Goal: Information Seeking & Learning: Find specific page/section

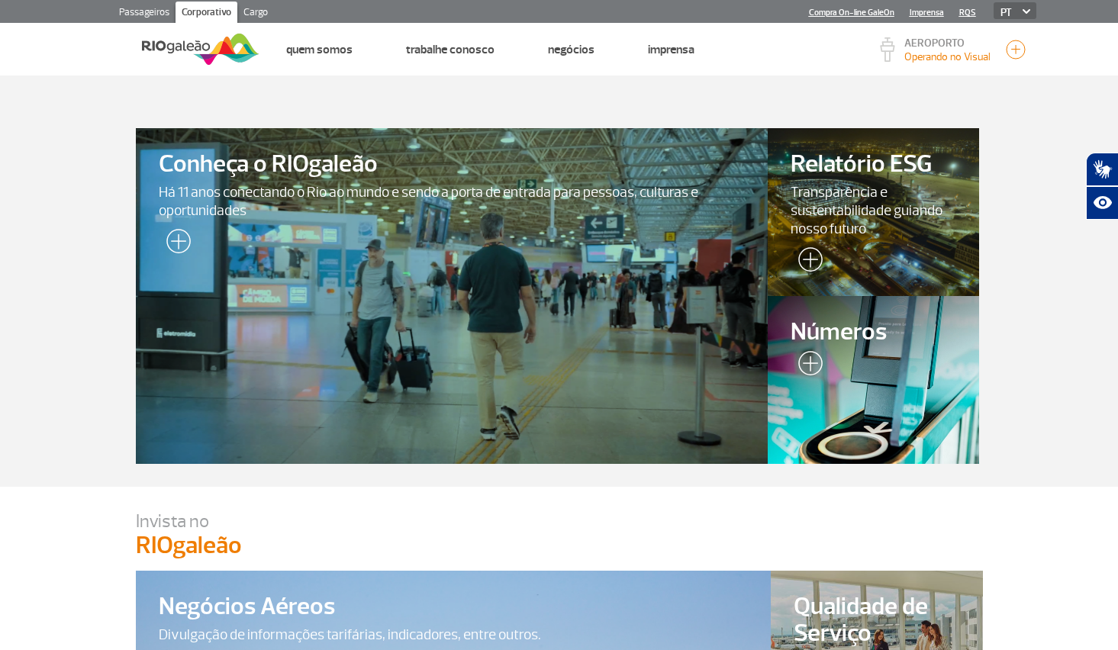
click at [156, 13] on link "Passageiros" at bounding box center [144, 14] width 63 height 24
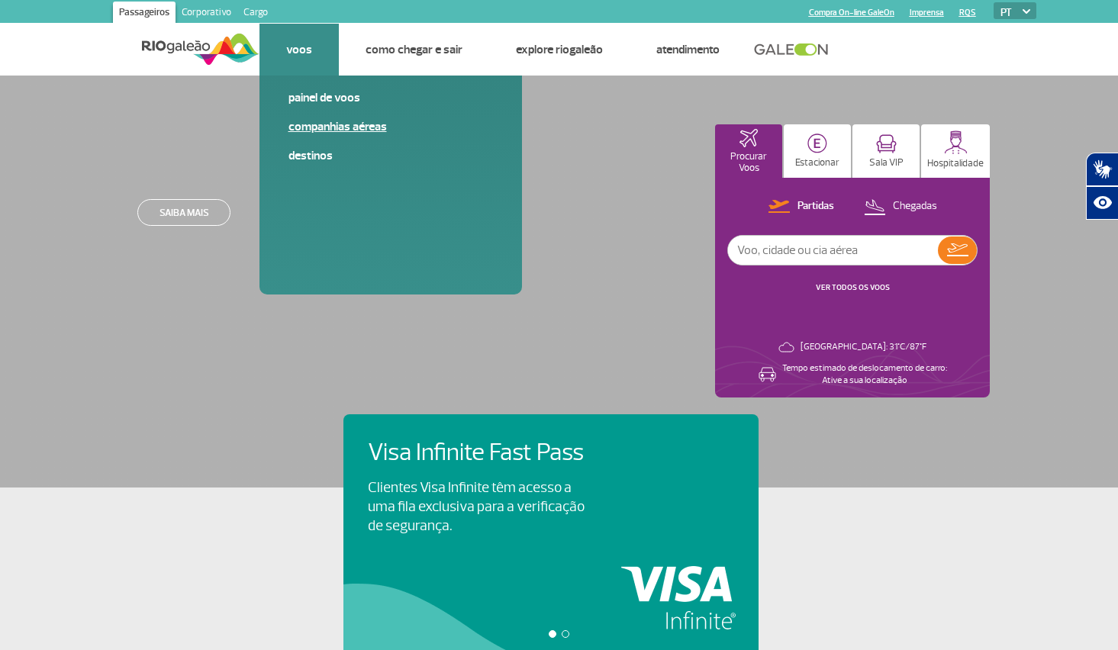
click at [336, 125] on link "Companhias Aéreas" at bounding box center [390, 126] width 204 height 17
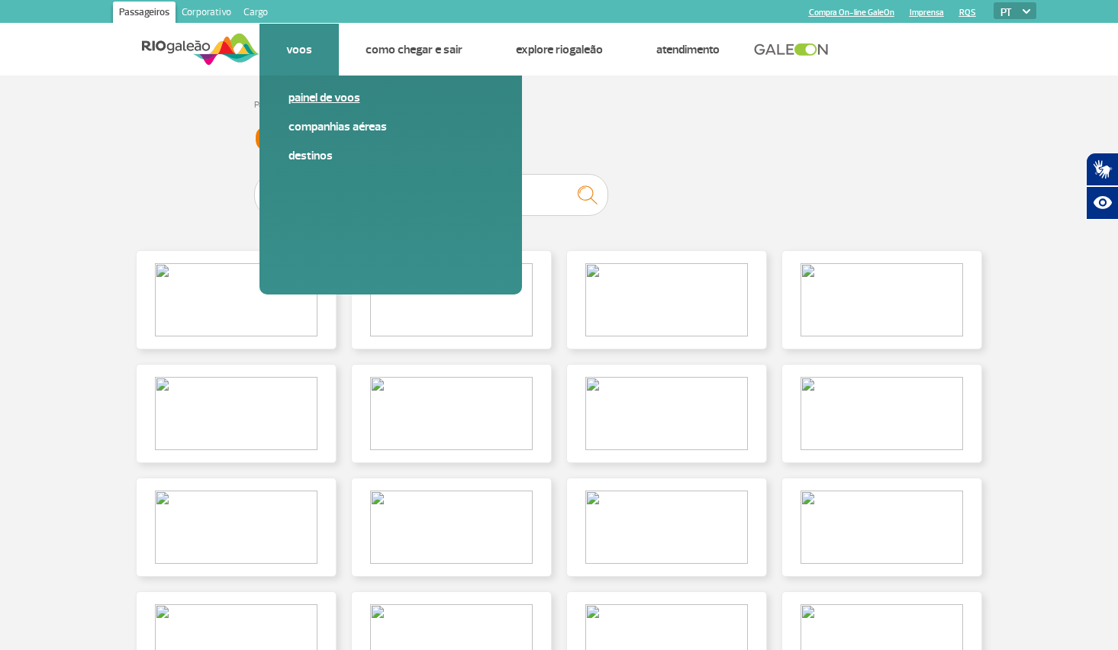
click at [339, 98] on link "Painel de voos" at bounding box center [390, 97] width 204 height 17
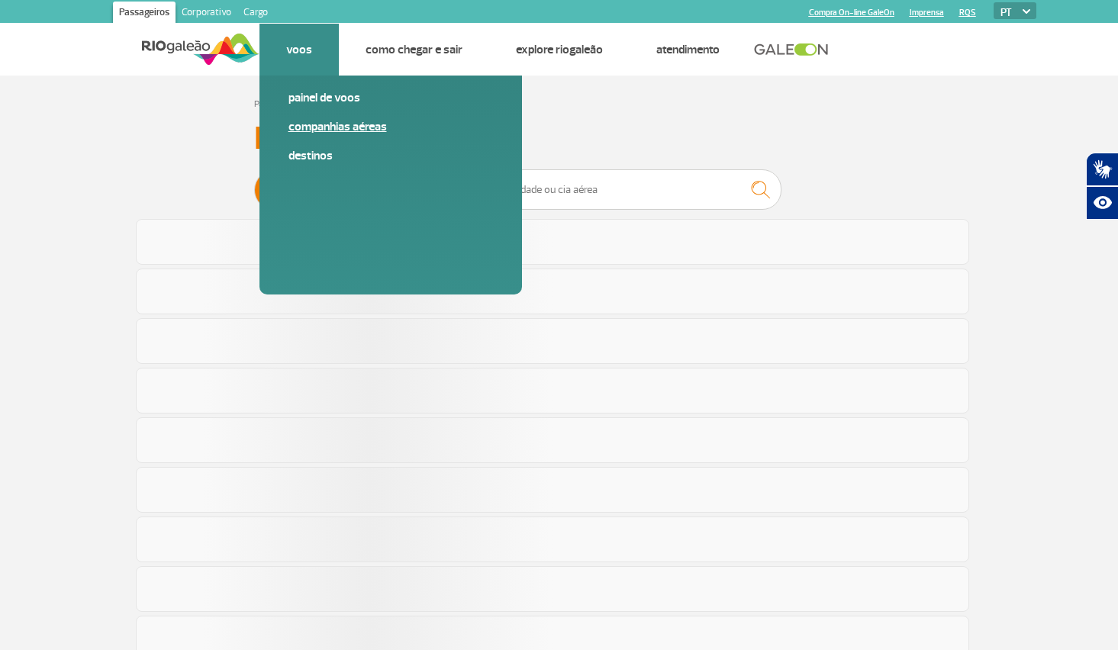
click at [351, 124] on link "Companhias Aéreas" at bounding box center [390, 126] width 204 height 17
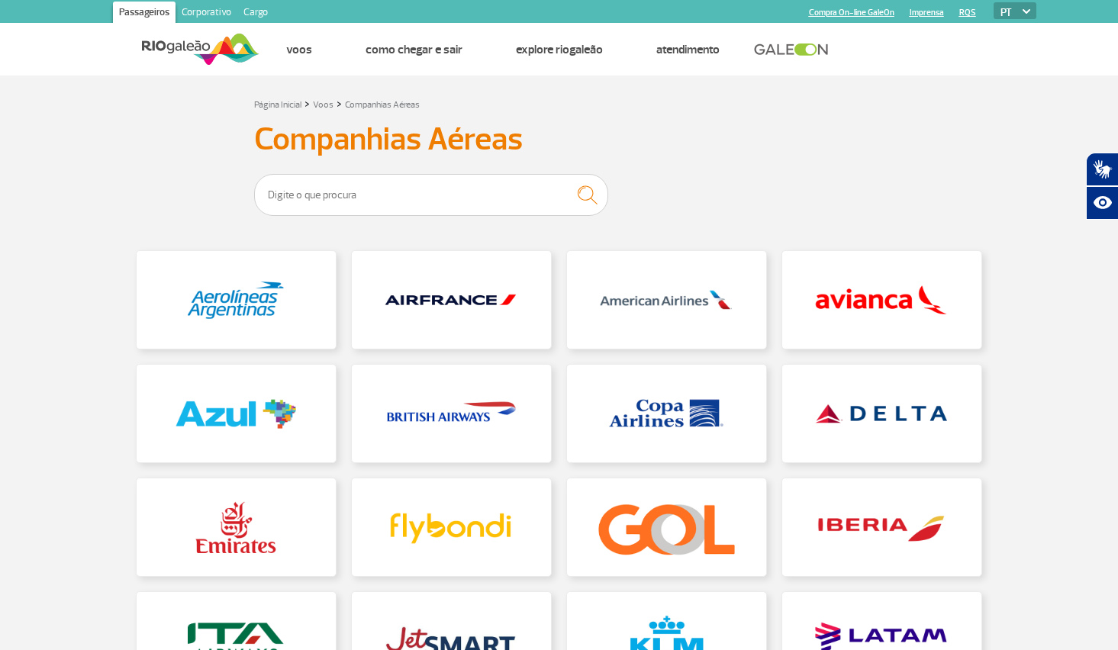
click at [701, 170] on div "Página Inicial > Voos > Companhias Aéreas Companhias Aéreas" at bounding box center [559, 450] width 870 height 710
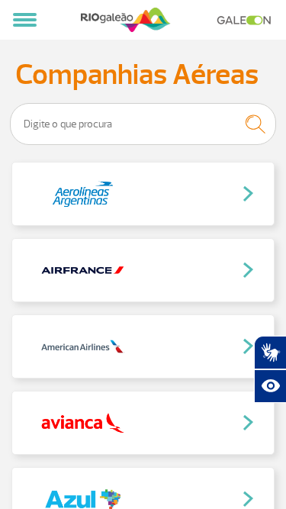
click at [176, 78] on h3 "Companhias Aéreas" at bounding box center [143, 75] width 256 height 26
click at [252, 191] on link at bounding box center [143, 194] width 262 height 63
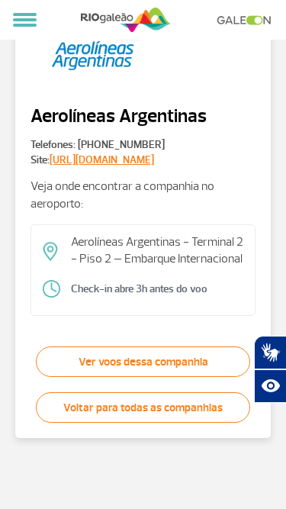
scroll to position [56, 0]
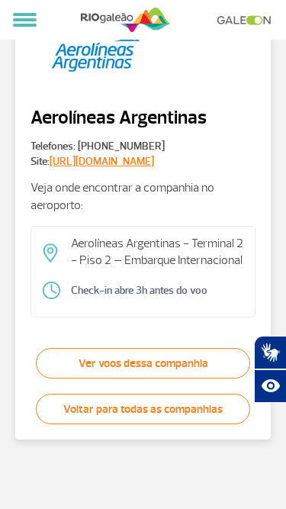
click at [163, 424] on link "Voltar para todas as companhias" at bounding box center [143, 409] width 214 height 31
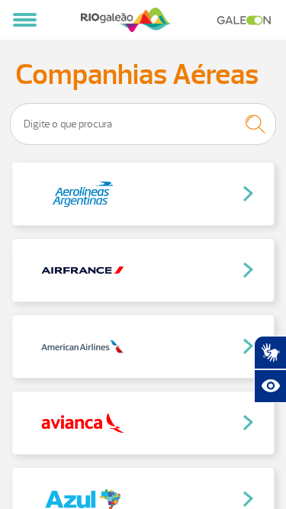
click at [248, 198] on link at bounding box center [143, 194] width 262 height 63
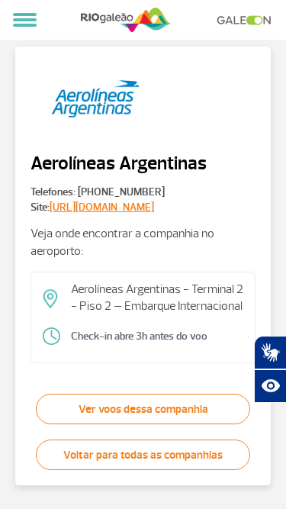
scroll to position [12, 0]
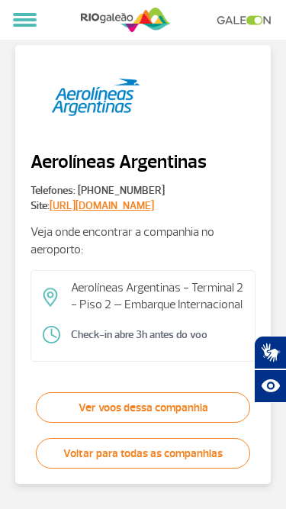
click at [186, 468] on link "Voltar para todas as companhias" at bounding box center [143, 453] width 214 height 31
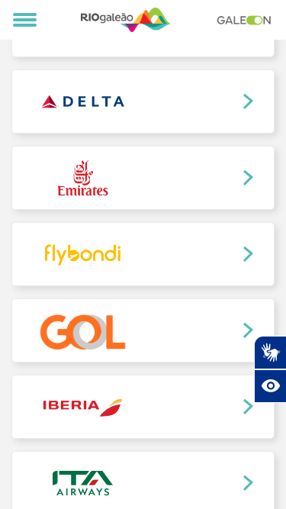
scroll to position [639, 0]
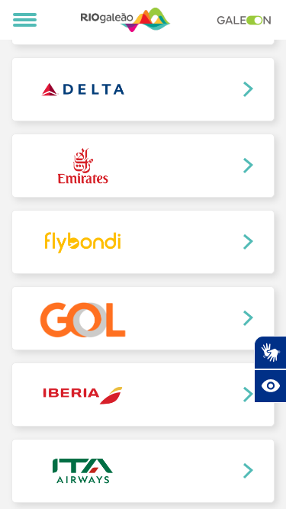
click at [179, 370] on link at bounding box center [143, 394] width 262 height 63
click at [188, 317] on link at bounding box center [143, 318] width 262 height 63
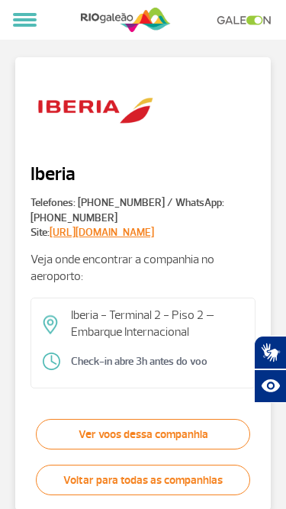
click at [150, 484] on link "Voltar para todas as companhias" at bounding box center [143, 480] width 214 height 31
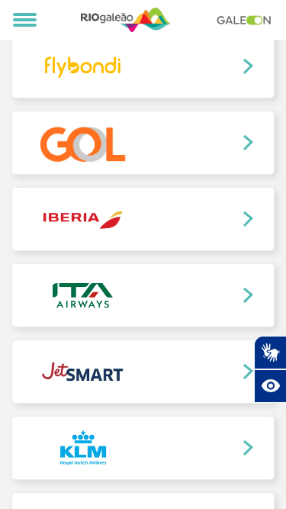
scroll to position [816, 0]
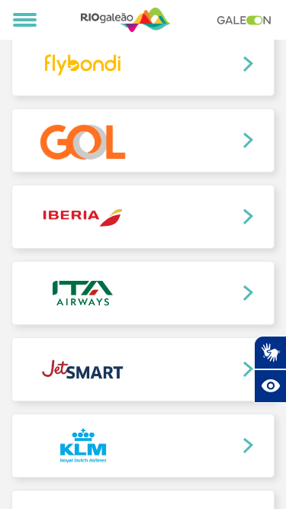
click at [185, 157] on link at bounding box center [143, 140] width 262 height 63
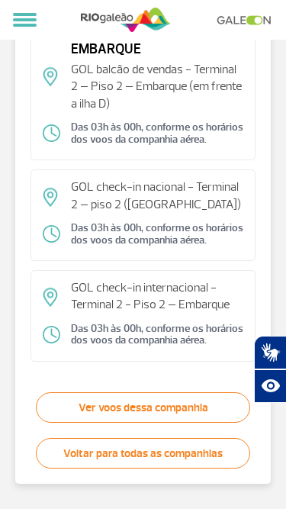
scroll to position [320, 0]
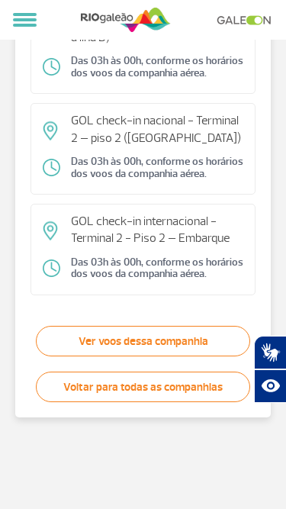
click at [146, 342] on link "Ver voos dessa companhia" at bounding box center [143, 341] width 214 height 31
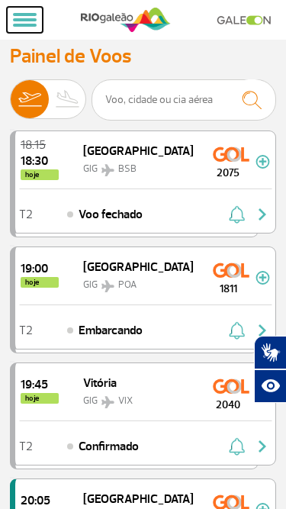
click at [25, 15] on span at bounding box center [25, 14] width 24 height 3
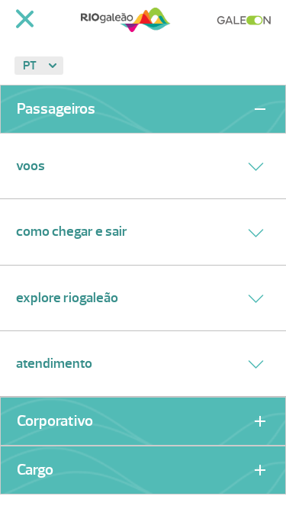
click at [108, 169] on div "Voos" at bounding box center [143, 167] width 286 height 66
click at [243, 164] on button at bounding box center [256, 166] width 28 height 22
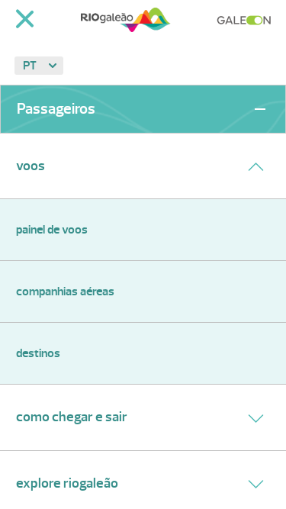
click at [81, 289] on link "Companhias Aéreas" at bounding box center [143, 291] width 254 height 18
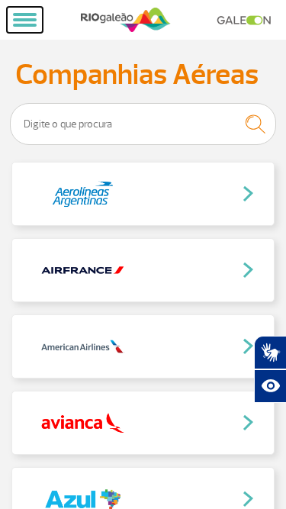
click at [29, 25] on span at bounding box center [25, 25] width 24 height 3
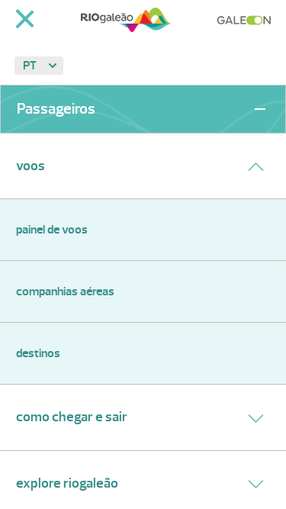
click at [49, 352] on link "Destinos" at bounding box center [143, 353] width 254 height 18
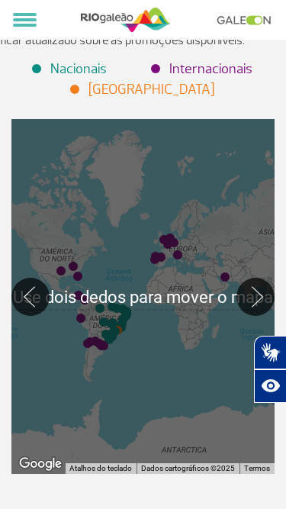
scroll to position [157, 0]
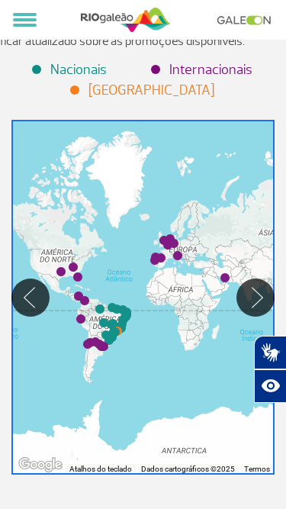
click at [173, 245] on img "Roma (FCO)" at bounding box center [177, 255] width 21 height 21
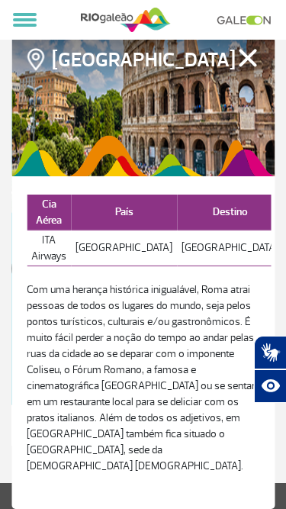
scroll to position [187, 0]
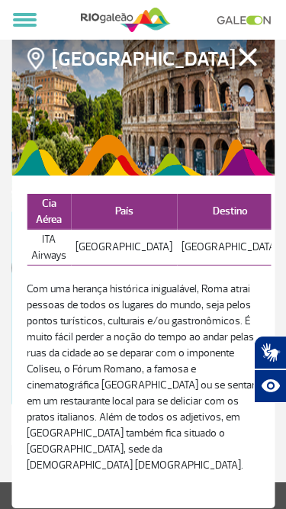
click at [243, 66] on button "Fechar" at bounding box center [248, 57] width 24 height 20
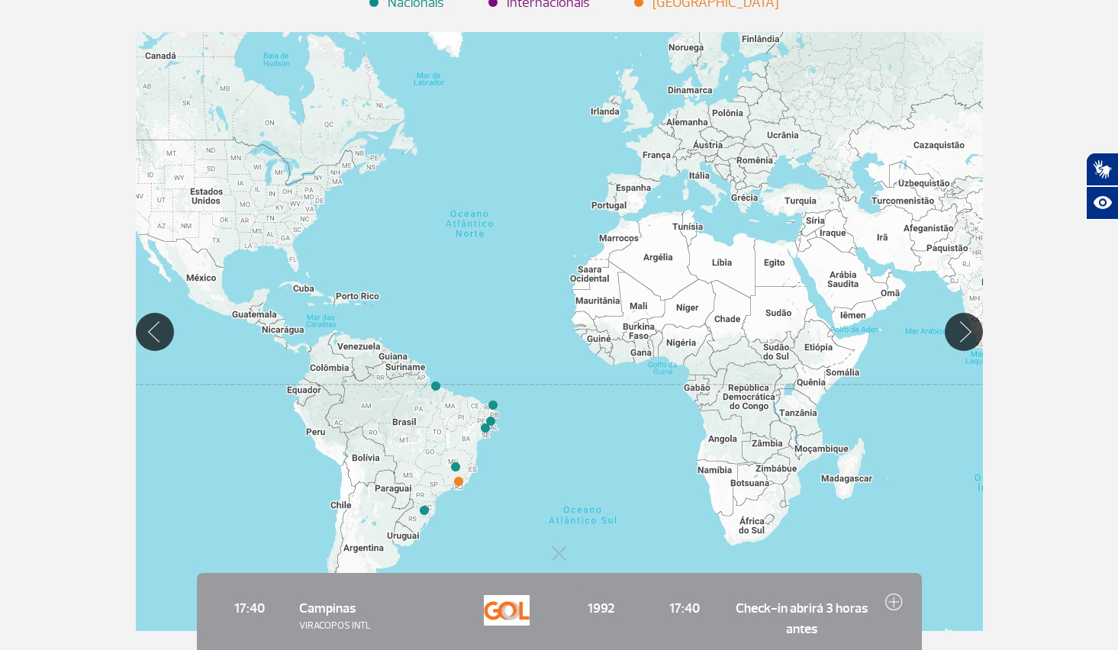
scroll to position [187, 0]
